Goal: Information Seeking & Learning: Understand process/instructions

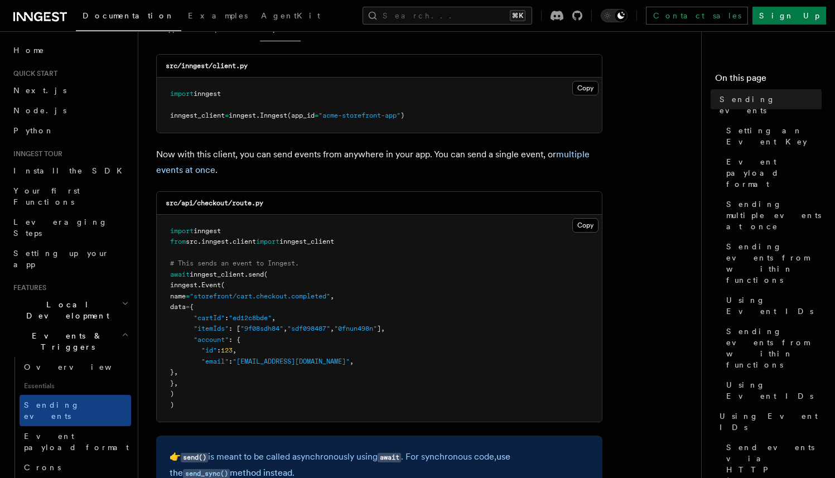
scroll to position [36, 0]
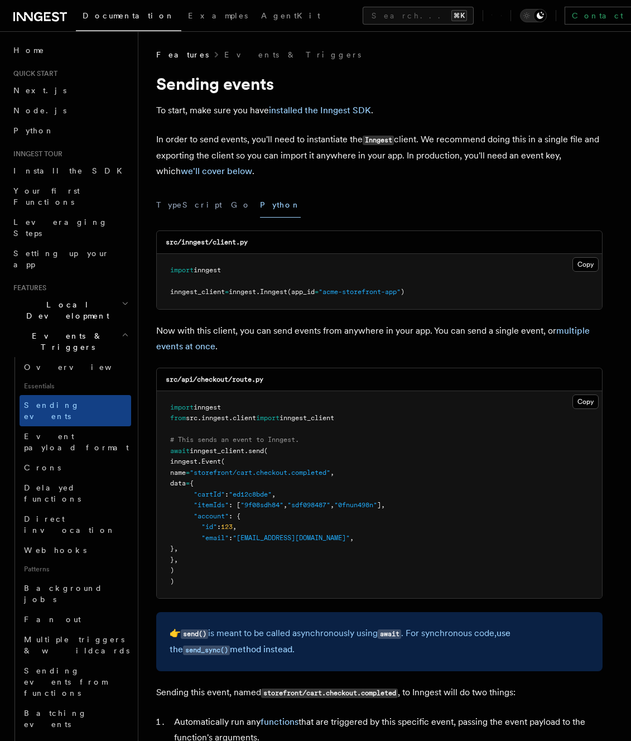
click at [424, 351] on p "Now with this client, you can send events from anywhere in your app. You can se…" at bounding box center [379, 338] width 446 height 31
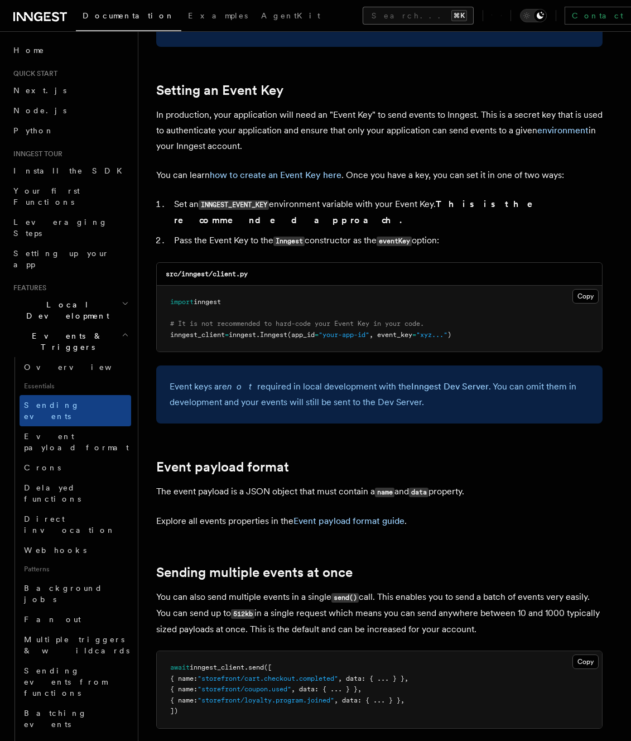
click at [363, 16] on button "Search... ⌘K" at bounding box center [418, 16] width 111 height 18
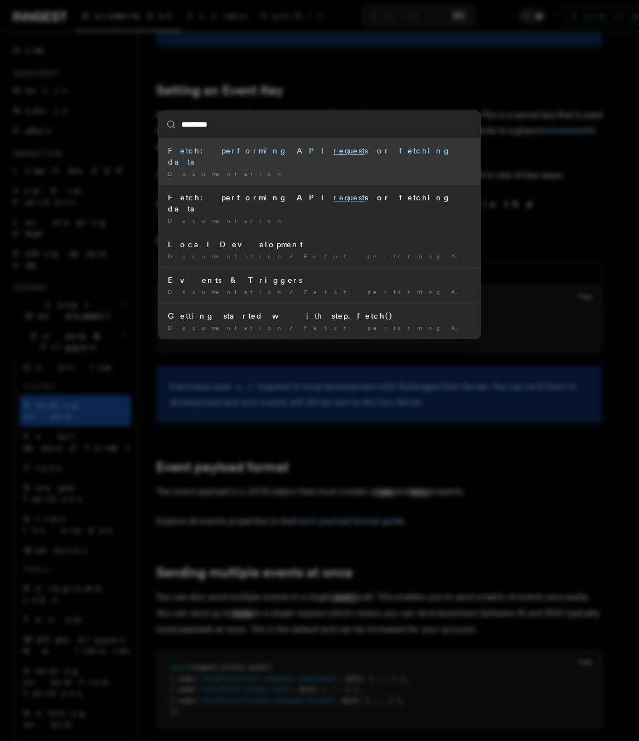
type input "**********"
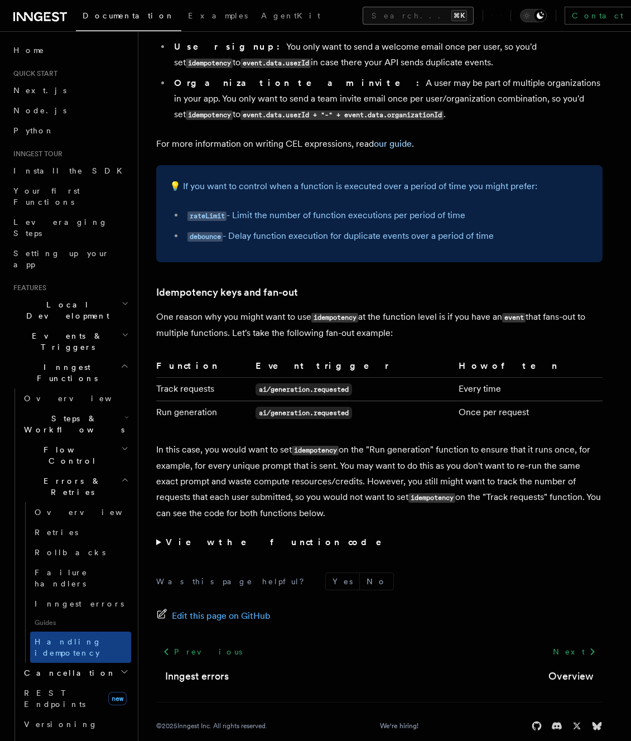
scroll to position [2111, 0]
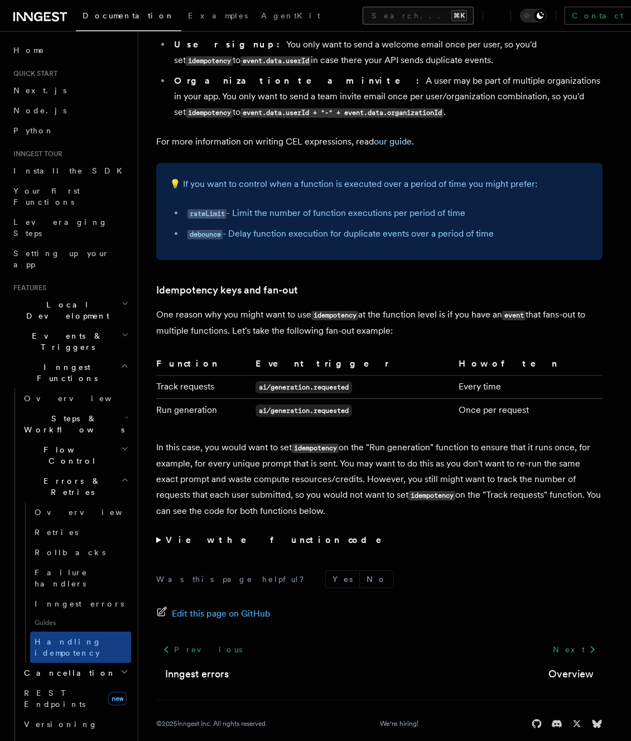
click at [363, 14] on button "Search... ⌘K" at bounding box center [418, 16] width 111 height 18
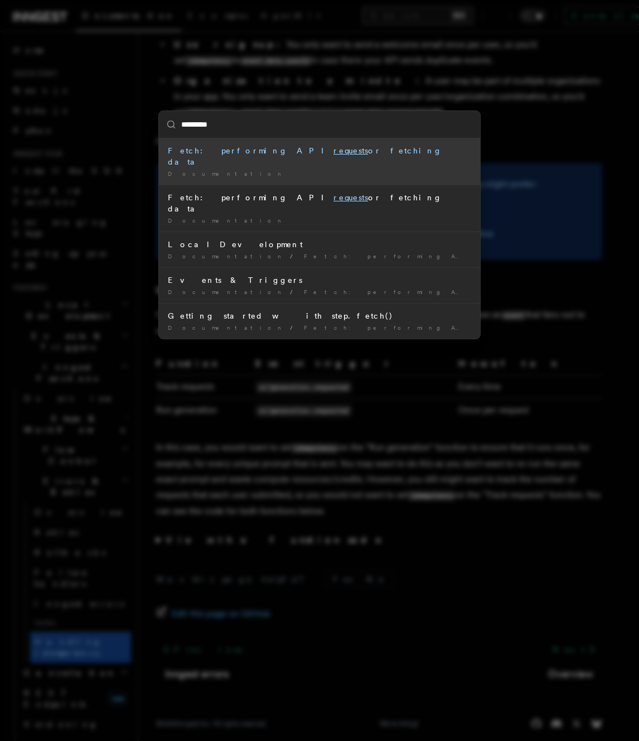
type input "**********"
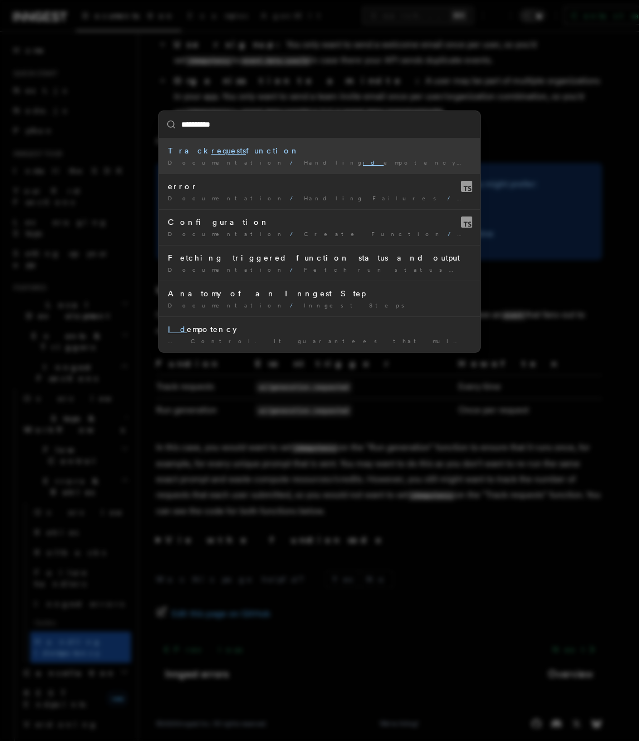
click at [245, 152] on div "Track requests function" at bounding box center [319, 150] width 303 height 11
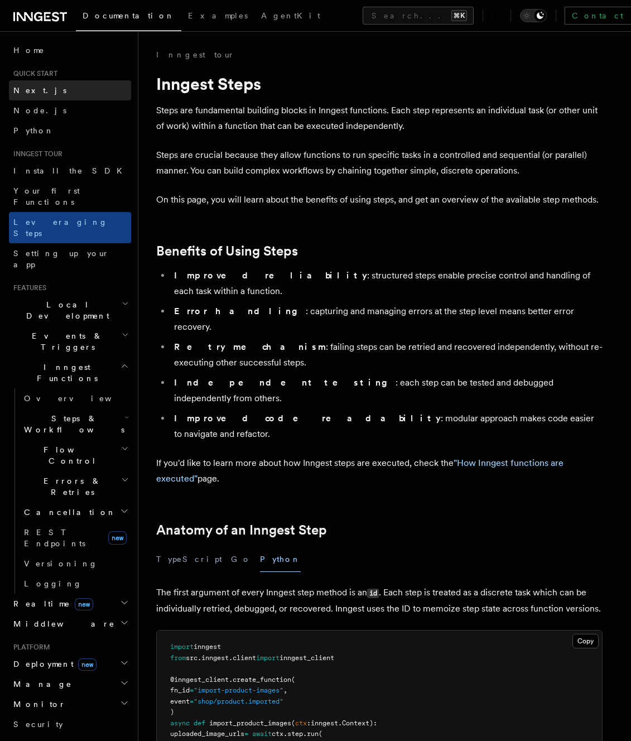
click at [54, 92] on link "Next.js" at bounding box center [70, 90] width 122 height 20
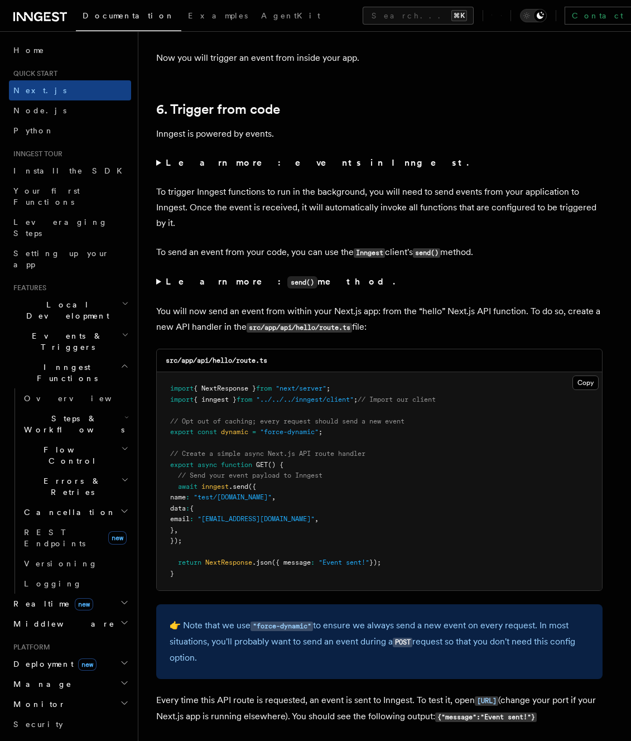
scroll to position [5590, 0]
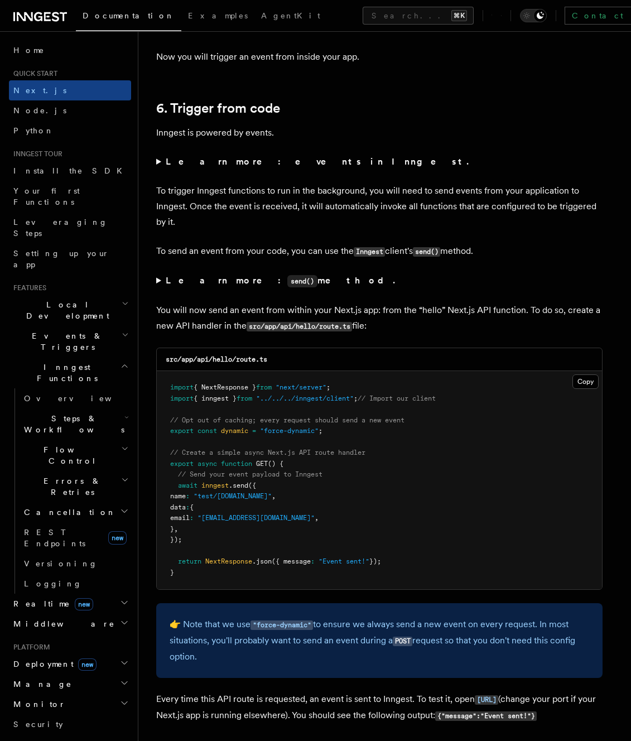
click at [392, 167] on summary "Learn more: events in Inngest." at bounding box center [379, 162] width 446 height 16
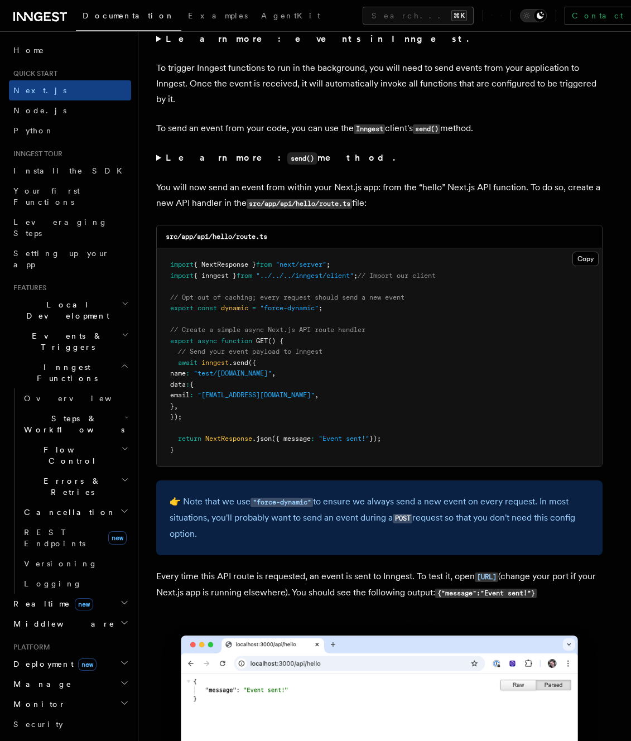
scroll to position [5715, 0]
